Goal: Task Accomplishment & Management: Use online tool/utility

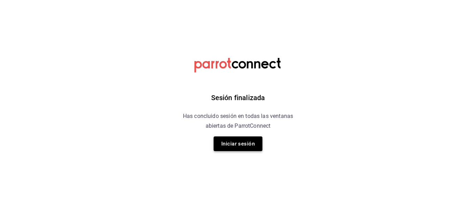
click at [250, 144] on button "Iniciar sesión" at bounding box center [238, 143] width 49 height 15
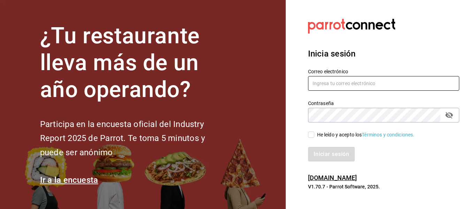
click at [342, 81] on input "text" at bounding box center [383, 83] width 151 height 15
type input "edd.312@hotmail.com"
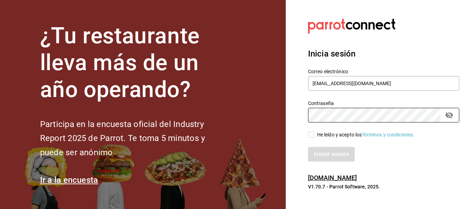
click at [329, 132] on div "He leído y acepto los Términos y condiciones." at bounding box center [366, 134] width 98 height 7
click at [314, 132] on input "He leído y acepto los Términos y condiciones." at bounding box center [311, 134] width 6 height 6
checkbox input "true"
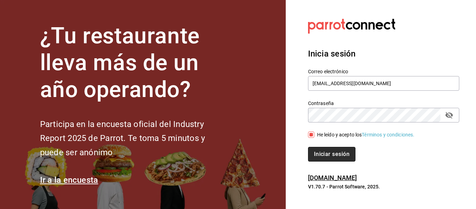
click at [322, 151] on button "Iniciar sesión" at bounding box center [331, 154] width 47 height 15
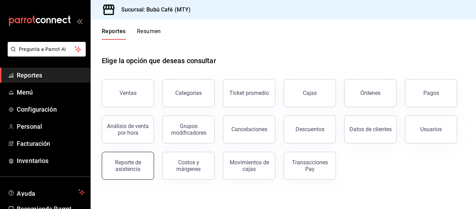
click at [128, 165] on div "Reporte de asistencia" at bounding box center [127, 165] width 43 height 13
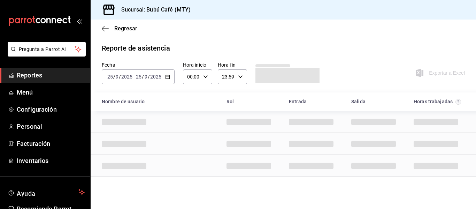
click at [166, 78] on \(Stroke\) "button" at bounding box center [168, 77] width 4 height 4
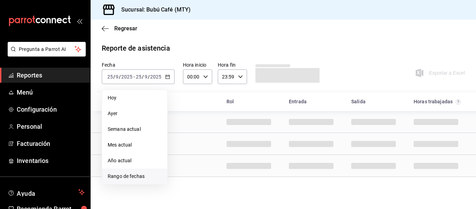
click at [135, 170] on li "Rango de fechas" at bounding box center [134, 176] width 65 height 16
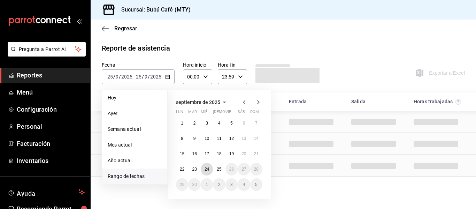
click at [209, 168] on abbr "24" at bounding box center [207, 169] width 5 height 5
click at [217, 169] on abbr "25" at bounding box center [219, 169] width 5 height 5
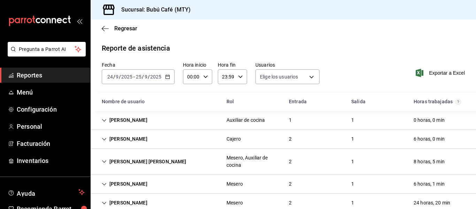
type input "b5854618-9faa-461f-ab65-aec2e81e0d97,26e93e89-ac95-4820-a7f7-2954be122dea,cae48…"
click at [128, 122] on div "[PERSON_NAME]" at bounding box center [124, 120] width 57 height 13
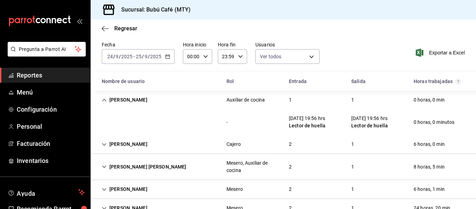
scroll to position [21, 0]
click at [169, 60] on div "[DATE] [DATE] - [DATE] [DATE]" at bounding box center [138, 56] width 73 height 15
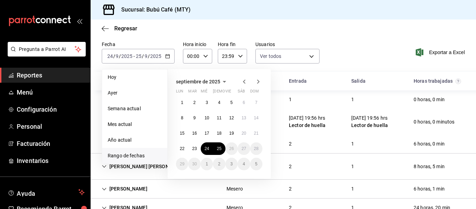
click at [123, 154] on span "Rango de fechas" at bounding box center [135, 155] width 54 height 7
click at [184, 151] on button "22" at bounding box center [182, 148] width 12 height 13
click at [224, 154] on div "1 2 3 4 5 6 7 8 9 10 11 12 13 14 15 16 17 18 19 20 21 22 23 24 25 26 27 28 29 3…" at bounding box center [219, 133] width 86 height 74
click at [221, 151] on button "25" at bounding box center [219, 148] width 12 height 13
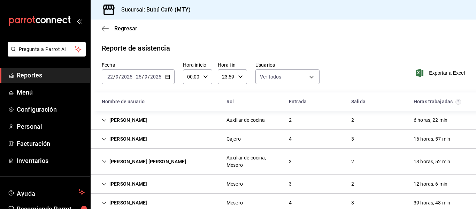
click at [129, 124] on div "[PERSON_NAME]" at bounding box center [124, 120] width 57 height 13
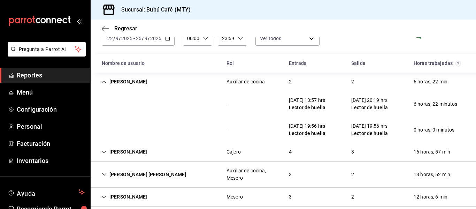
scroll to position [39, 0]
click at [121, 152] on div "[PERSON_NAME]" at bounding box center [124, 151] width 57 height 13
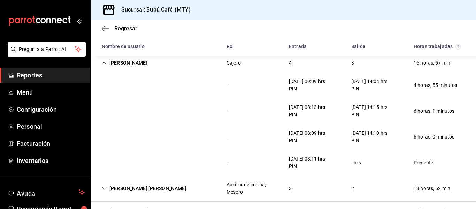
scroll to position [127, 0]
click at [131, 61] on div "[PERSON_NAME]" at bounding box center [124, 63] width 57 height 13
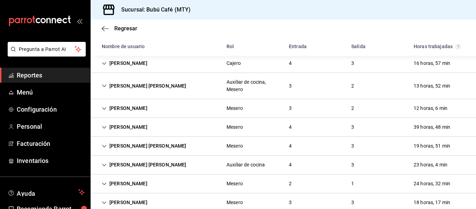
click at [131, 84] on div "[PERSON_NAME] [PERSON_NAME]" at bounding box center [144, 85] width 96 height 13
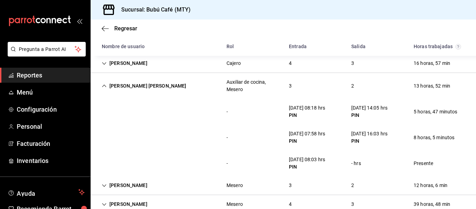
click at [314, 123] on div "- [DATE] 08:18 hrs PIN [DATE] 14:05 hrs PIN 5 horas, 47 minutos" at bounding box center [283, 112] width 385 height 26
click at [151, 84] on div "[PERSON_NAME] [PERSON_NAME]" at bounding box center [144, 85] width 96 height 13
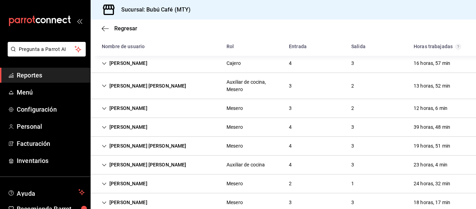
click at [124, 107] on div "[PERSON_NAME]" at bounding box center [124, 108] width 57 height 13
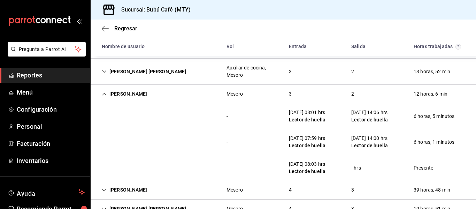
scroll to position [141, 0]
click at [124, 92] on div "[PERSON_NAME]" at bounding box center [124, 93] width 57 height 13
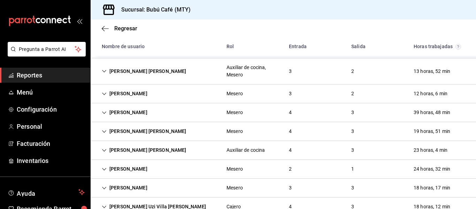
click at [121, 114] on div "[PERSON_NAME]" at bounding box center [124, 112] width 57 height 13
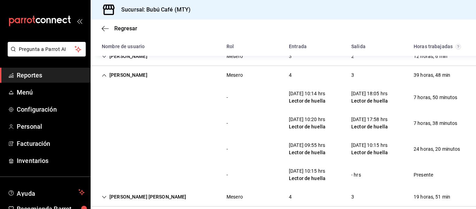
scroll to position [179, 0]
click at [123, 74] on div "[PERSON_NAME]" at bounding box center [124, 74] width 57 height 13
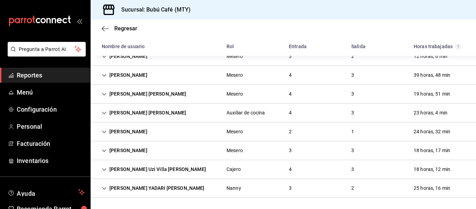
click at [123, 95] on div "[PERSON_NAME] [PERSON_NAME]" at bounding box center [144, 93] width 96 height 13
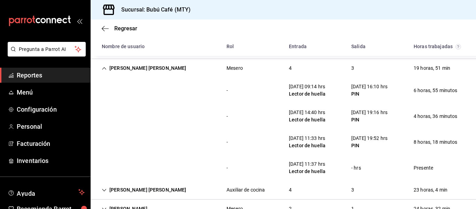
scroll to position [206, 0]
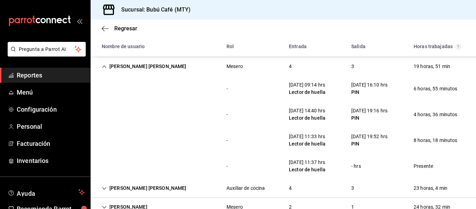
click at [132, 63] on div "[PERSON_NAME] [PERSON_NAME]" at bounding box center [144, 66] width 96 height 13
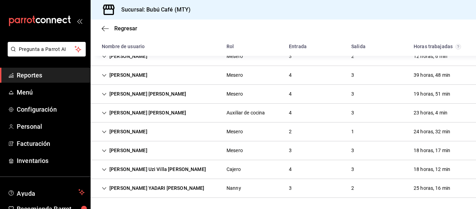
scroll to position [179, 0]
click at [132, 107] on div "[PERSON_NAME] [PERSON_NAME]" at bounding box center [144, 112] width 96 height 13
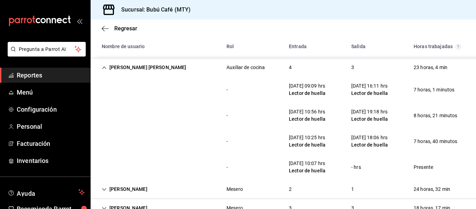
scroll to position [225, 0]
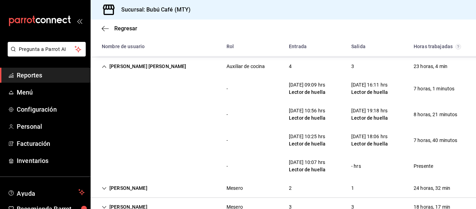
click at [136, 66] on div "[PERSON_NAME] [PERSON_NAME]" at bounding box center [144, 66] width 96 height 13
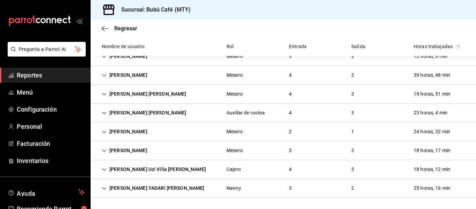
scroll to position [179, 0]
click at [137, 130] on div "[PERSON_NAME]" at bounding box center [124, 131] width 57 height 13
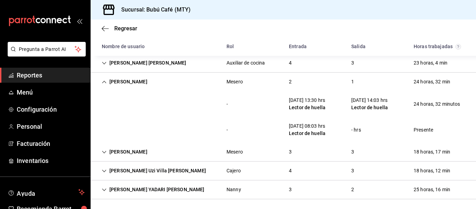
scroll to position [230, 0]
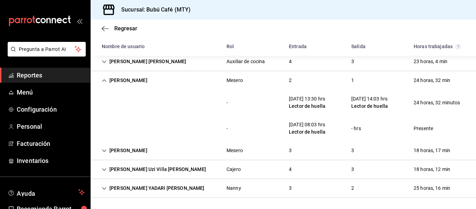
click at [230, 135] on div "- [DATE] 08:03 hrs Lector de huella - hrs Presente" at bounding box center [283, 128] width 385 height 26
click at [148, 77] on div "[PERSON_NAME]" at bounding box center [124, 80] width 57 height 13
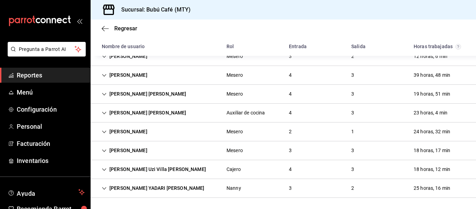
click at [132, 146] on div "[PERSON_NAME]" at bounding box center [124, 150] width 57 height 13
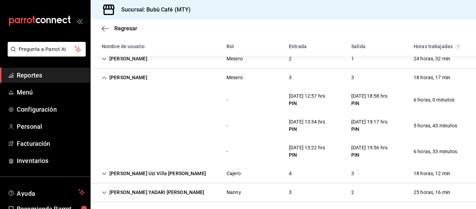
scroll to position [254, 0]
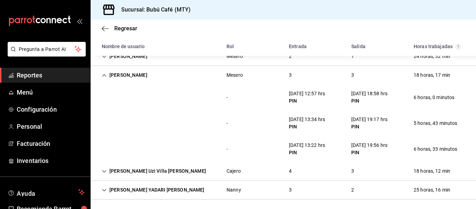
click at [134, 75] on div "[PERSON_NAME]" at bounding box center [124, 75] width 57 height 13
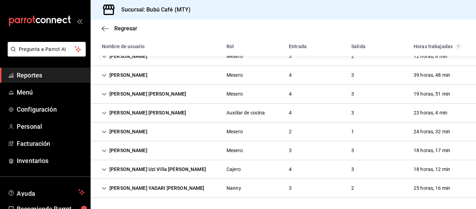
scroll to position [179, 0]
click at [134, 169] on div "[PERSON_NAME] Uzi Villa [PERSON_NAME]" at bounding box center [153, 169] width 115 height 13
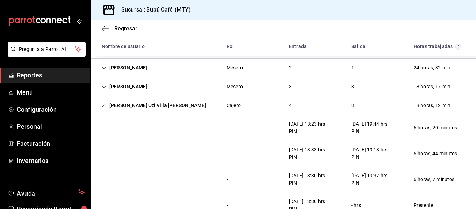
click at [117, 105] on div "[PERSON_NAME] Uzi Villa [PERSON_NAME]" at bounding box center [153, 105] width 115 height 13
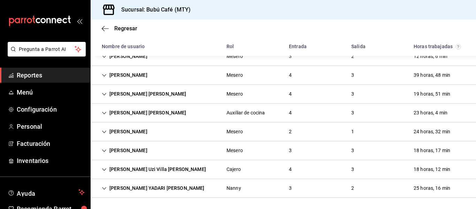
scroll to position [179, 0]
click at [126, 165] on div "[PERSON_NAME] Uzi Villa [PERSON_NAME]" at bounding box center [153, 169] width 115 height 13
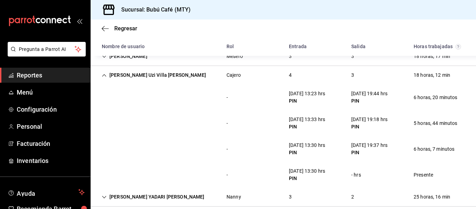
scroll to position [273, 0]
click at [130, 76] on div "[PERSON_NAME] Uzi Villa [PERSON_NAME]" at bounding box center [153, 74] width 115 height 13
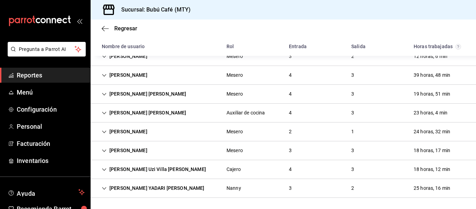
click at [133, 188] on div "[PERSON_NAME] YADARI [PERSON_NAME]" at bounding box center [153, 188] width 114 height 13
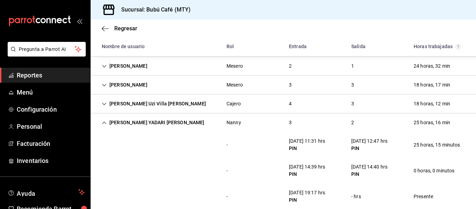
scroll to position [256, 0]
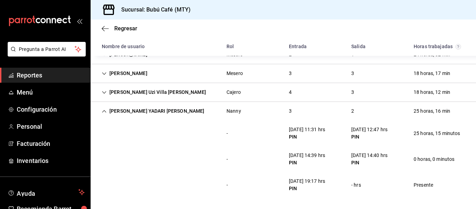
click at [138, 109] on div "[PERSON_NAME] YADARI [PERSON_NAME]" at bounding box center [153, 111] width 114 height 13
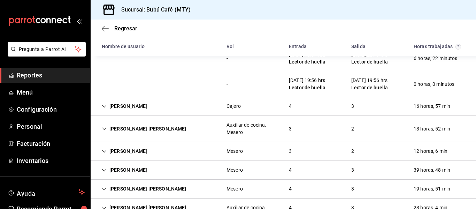
scroll to position [83, 0]
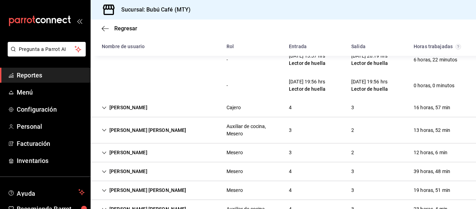
click at [138, 109] on div "[PERSON_NAME]" at bounding box center [124, 107] width 57 height 13
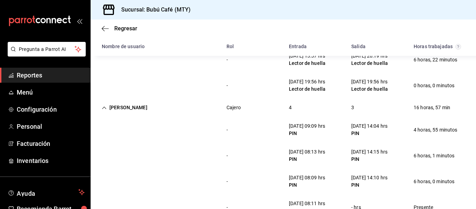
click at [138, 109] on div "[PERSON_NAME]" at bounding box center [124, 107] width 57 height 13
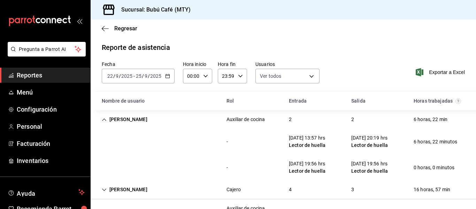
scroll to position [1, 0]
click at [102, 117] on icon "Cell" at bounding box center [104, 119] width 5 height 5
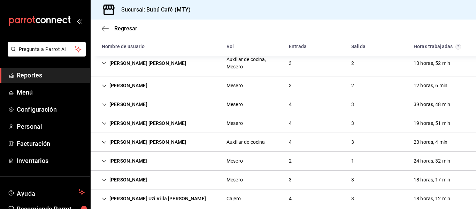
scroll to position [128, 0]
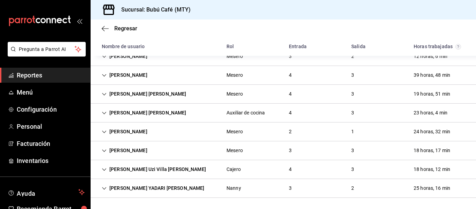
click at [26, 74] on span "Reportes" at bounding box center [51, 74] width 68 height 9
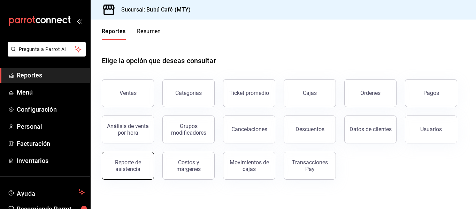
click at [113, 171] on div "Reporte de asistencia" at bounding box center [127, 165] width 43 height 13
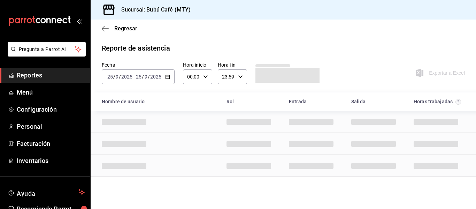
click at [172, 77] on div "[DATE] [DATE] - [DATE] [DATE]" at bounding box center [138, 76] width 73 height 15
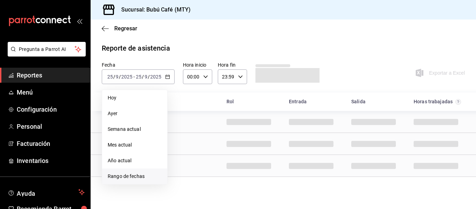
click at [136, 175] on span "Rango de fechas" at bounding box center [135, 175] width 54 height 7
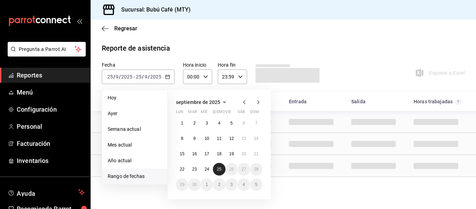
click at [217, 172] on button "25" at bounding box center [219, 169] width 12 height 13
click at [181, 167] on abbr "22" at bounding box center [182, 169] width 5 height 5
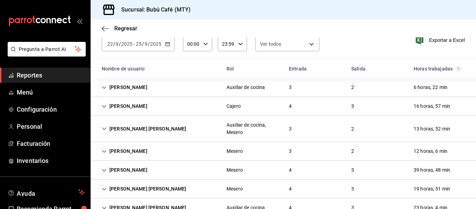
scroll to position [33, 0]
click at [130, 107] on div "[PERSON_NAME]" at bounding box center [124, 105] width 57 height 13
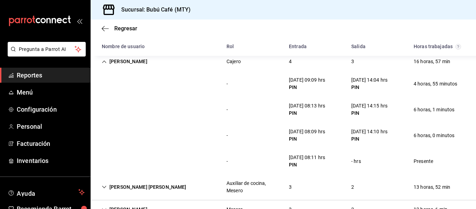
scroll to position [74, 0]
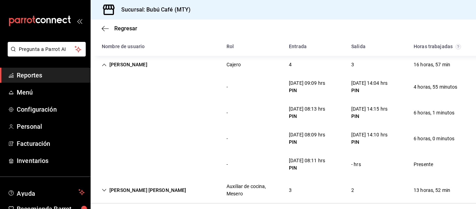
click at [105, 66] on icon "Cell" at bounding box center [104, 64] width 5 height 5
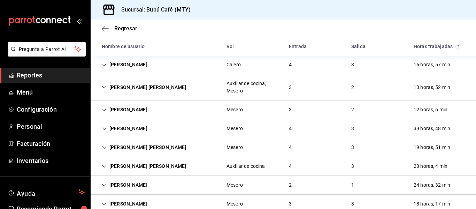
click at [132, 63] on div "[PERSON_NAME]" at bounding box center [124, 64] width 57 height 13
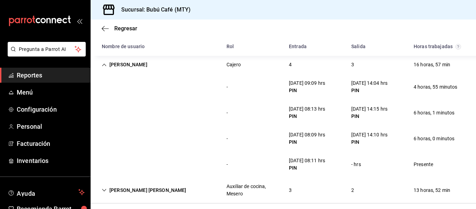
click at [121, 65] on div "[PERSON_NAME]" at bounding box center [124, 64] width 57 height 13
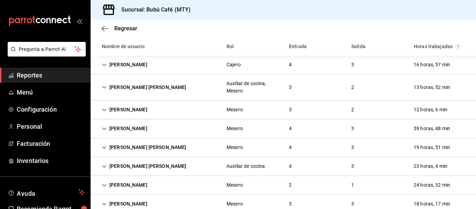
scroll to position [0, 0]
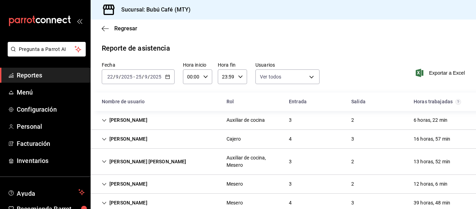
click at [126, 118] on div "[PERSON_NAME]" at bounding box center [124, 120] width 57 height 13
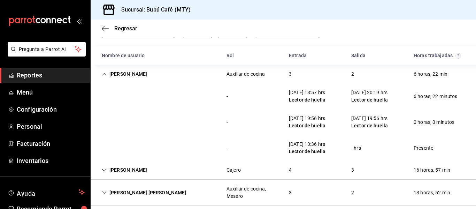
scroll to position [46, 0]
click at [123, 71] on div "[PERSON_NAME]" at bounding box center [124, 73] width 57 height 13
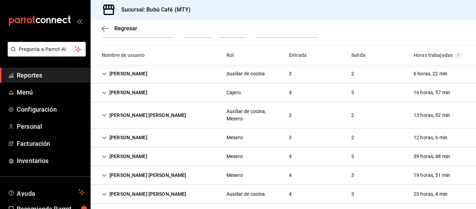
scroll to position [128, 0]
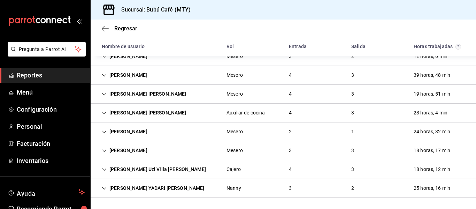
click at [139, 76] on div "[PERSON_NAME]" at bounding box center [124, 75] width 57 height 13
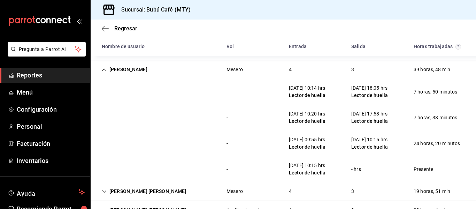
scroll to position [133, 0]
click at [105, 71] on icon "Cell" at bounding box center [104, 69] width 5 height 5
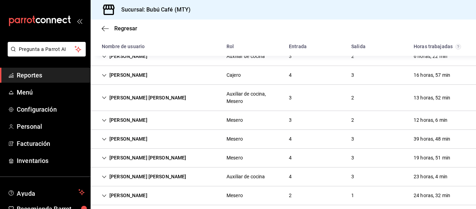
scroll to position [0, 0]
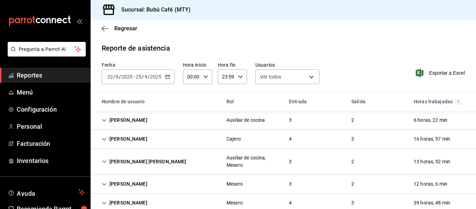
click at [170, 77] on div "[DATE] [DATE] - [DATE] [DATE]" at bounding box center [138, 76] width 73 height 15
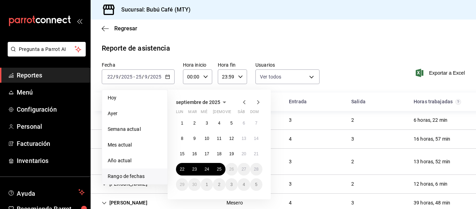
click at [133, 176] on span "Rango de fechas" at bounding box center [135, 175] width 54 height 7
click at [182, 170] on abbr "22" at bounding box center [182, 169] width 5 height 5
click at [218, 171] on abbr "25" at bounding box center [219, 169] width 5 height 5
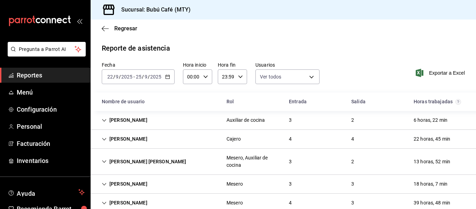
scroll to position [128, 0]
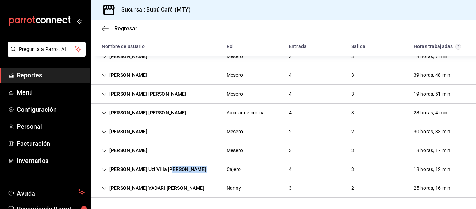
drag, startPoint x: 218, startPoint y: 171, endPoint x: 178, endPoint y: 178, distance: 41.4
click at [178, 178] on div "[PERSON_NAME] Uzi Villa [PERSON_NAME] 4 3 18 horas, 12 min" at bounding box center [283, 169] width 385 height 19
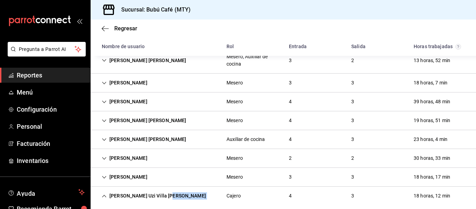
scroll to position [101, 0]
click at [145, 159] on div "[PERSON_NAME]" at bounding box center [124, 158] width 57 height 13
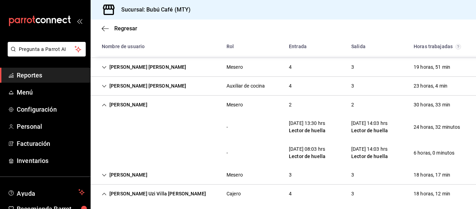
scroll to position [155, 0]
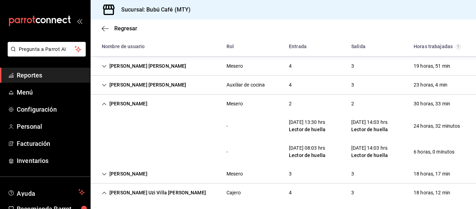
click at [104, 103] on icon "Cell" at bounding box center [104, 103] width 4 height 2
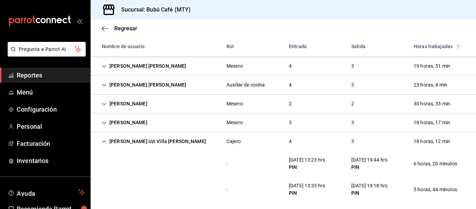
click at [104, 140] on icon "Cell" at bounding box center [104, 141] width 4 height 2
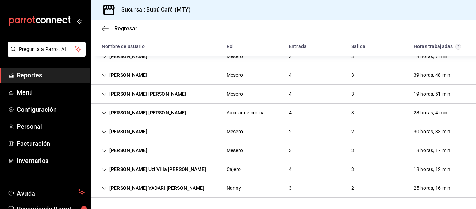
scroll to position [128, 0]
click at [118, 75] on div "[PERSON_NAME]" at bounding box center [124, 75] width 57 height 13
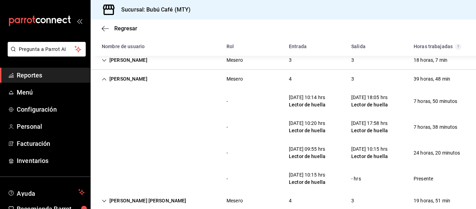
scroll to position [122, 0]
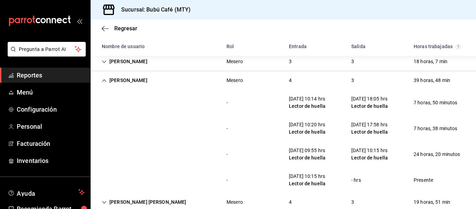
click at [137, 78] on div "[PERSON_NAME]" at bounding box center [124, 80] width 57 height 13
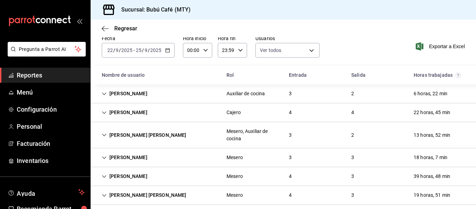
scroll to position [27, 0]
click at [148, 179] on div "[PERSON_NAME]" at bounding box center [124, 175] width 57 height 13
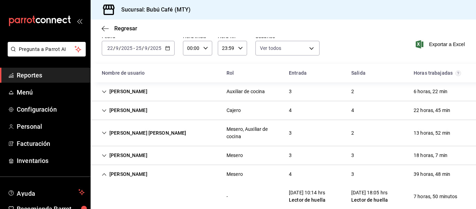
scroll to position [28, 0]
click at [141, 113] on div "[PERSON_NAME]" at bounding box center [124, 111] width 57 height 13
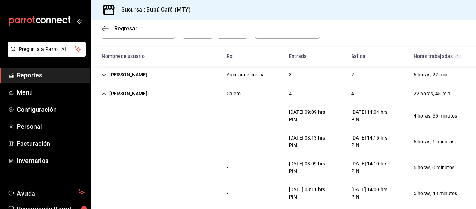
scroll to position [44, 0]
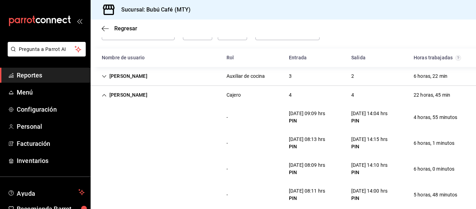
click at [103, 93] on icon "Cell" at bounding box center [104, 95] width 5 height 5
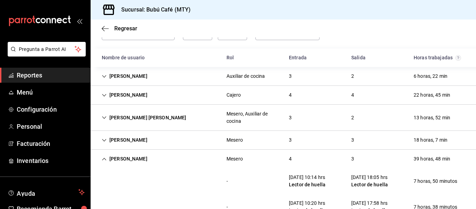
click at [104, 78] on icon "Cell" at bounding box center [104, 76] width 5 height 5
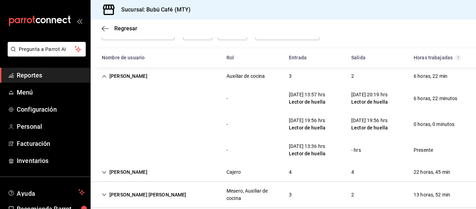
click at [104, 78] on icon "Cell" at bounding box center [104, 76] width 5 height 5
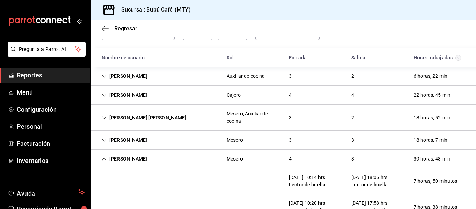
click at [130, 156] on div "[PERSON_NAME]" at bounding box center [124, 158] width 57 height 13
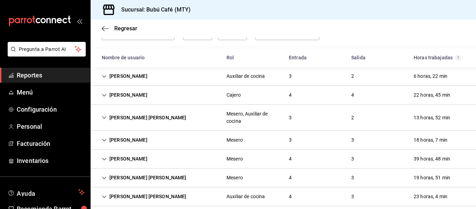
click at [130, 156] on div "[PERSON_NAME]" at bounding box center [124, 158] width 57 height 13
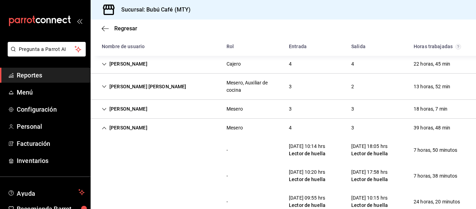
scroll to position [75, 0]
